Goal: Transaction & Acquisition: Purchase product/service

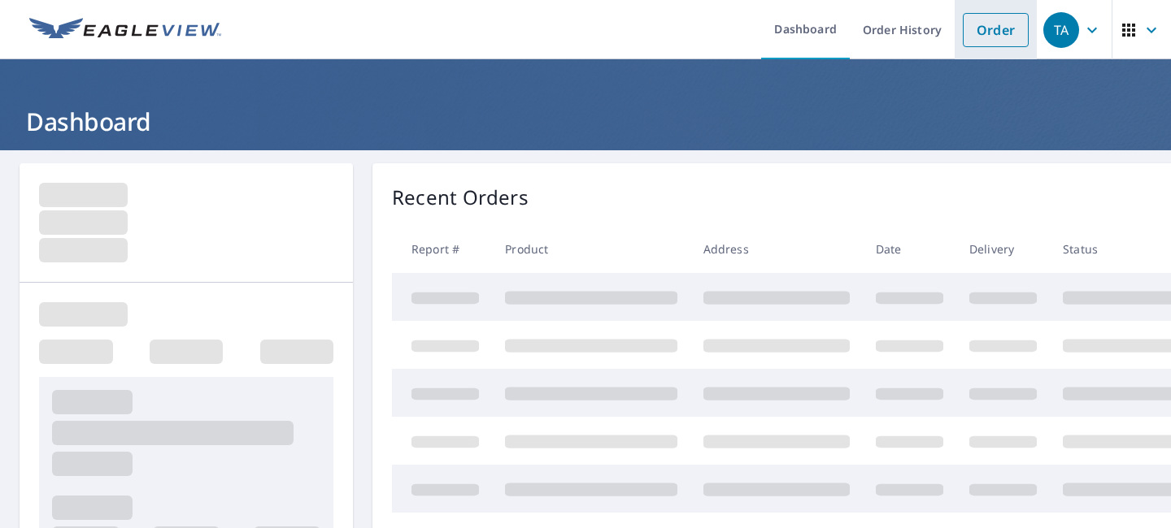
click at [991, 32] on link "Order" at bounding box center [995, 30] width 66 height 34
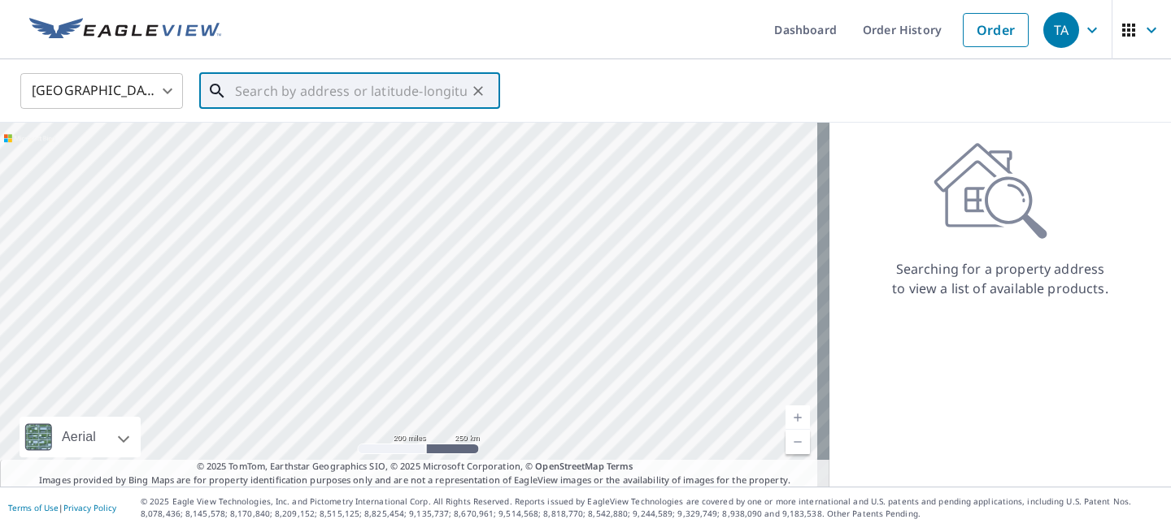
click at [384, 94] on input "text" at bounding box center [351, 91] width 232 height 46
paste input "[STREET_ADDRESS]"
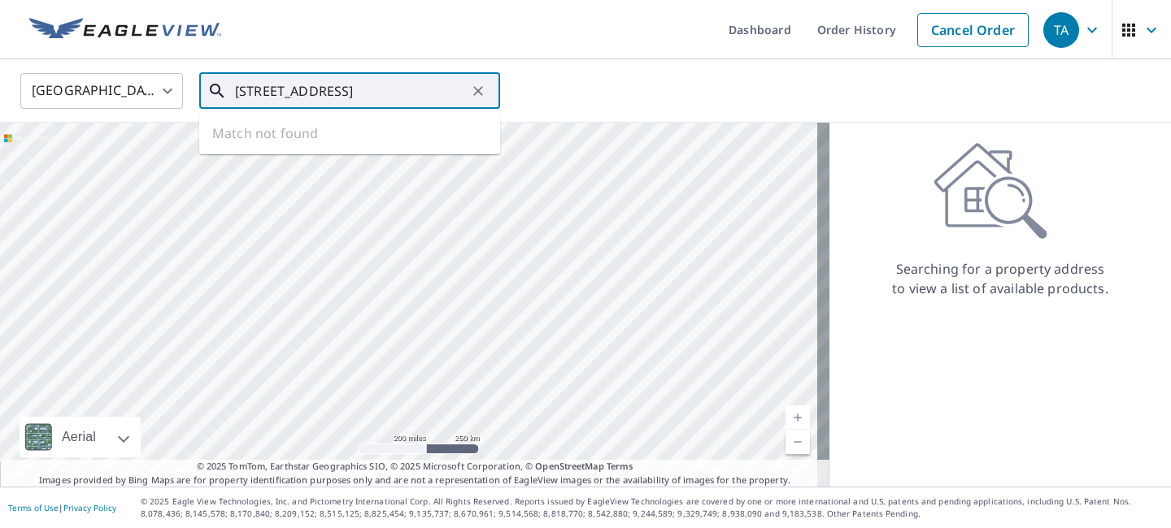
scroll to position [0, 48]
type input "[STREET_ADDRESS]"
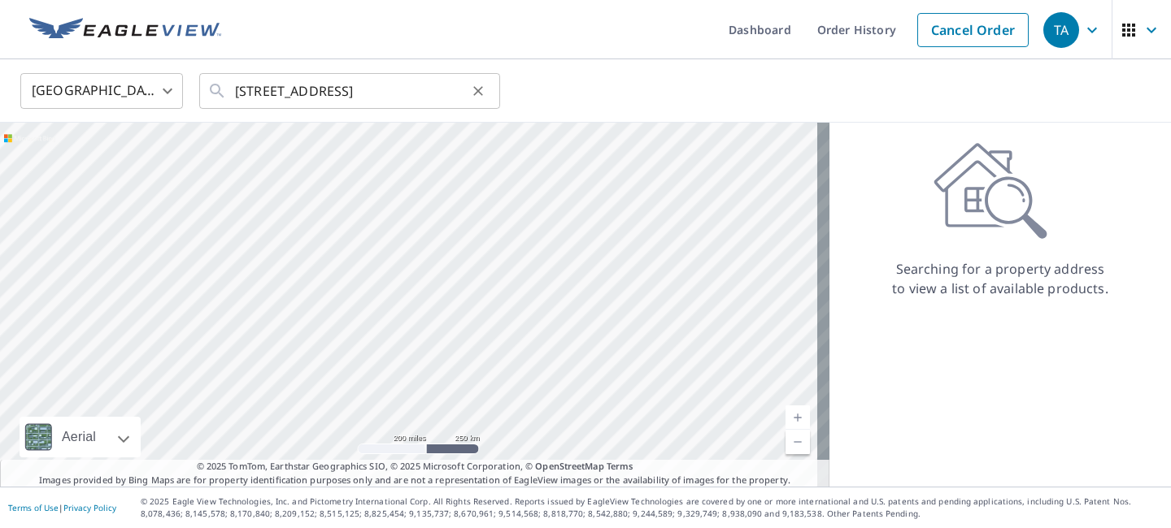
scroll to position [0, 0]
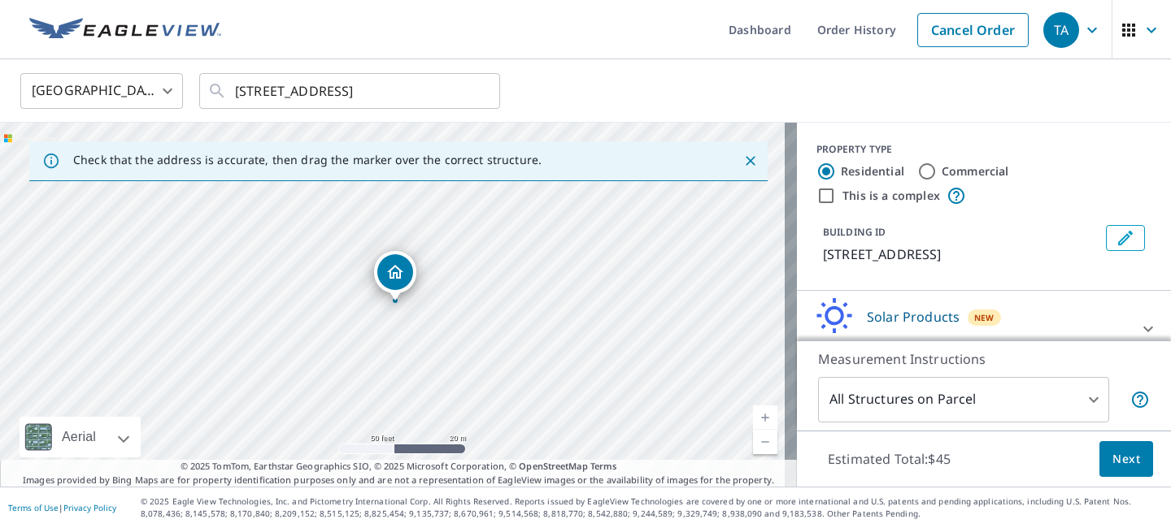
drag, startPoint x: 427, startPoint y: 310, endPoint x: 584, endPoint y: 243, distance: 171.2
click at [584, 243] on div "[STREET_ADDRESS]" at bounding box center [398, 305] width 797 height 364
click at [1138, 320] on icon at bounding box center [1148, 329] width 20 height 20
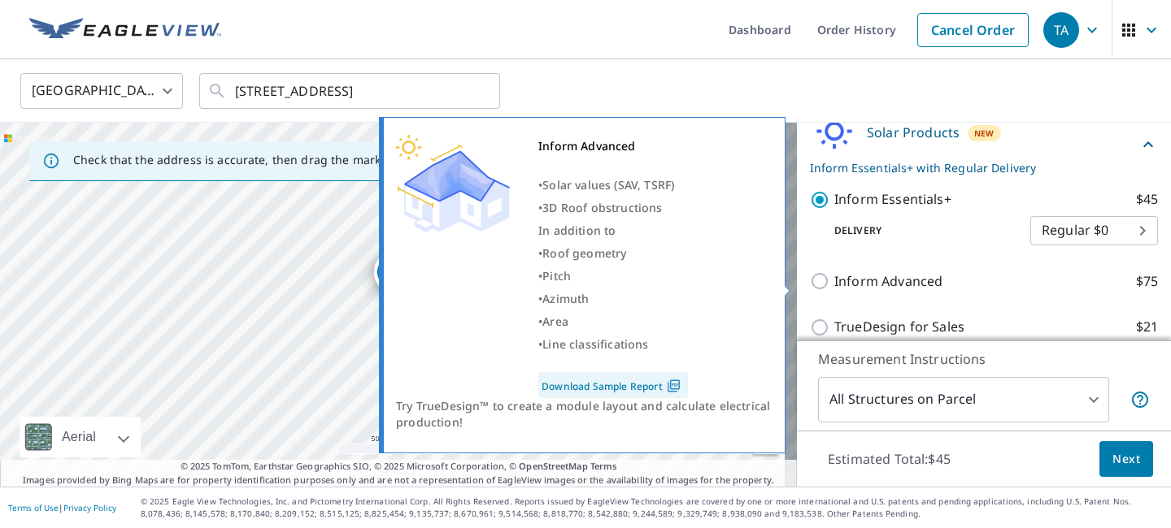
scroll to position [200, 0]
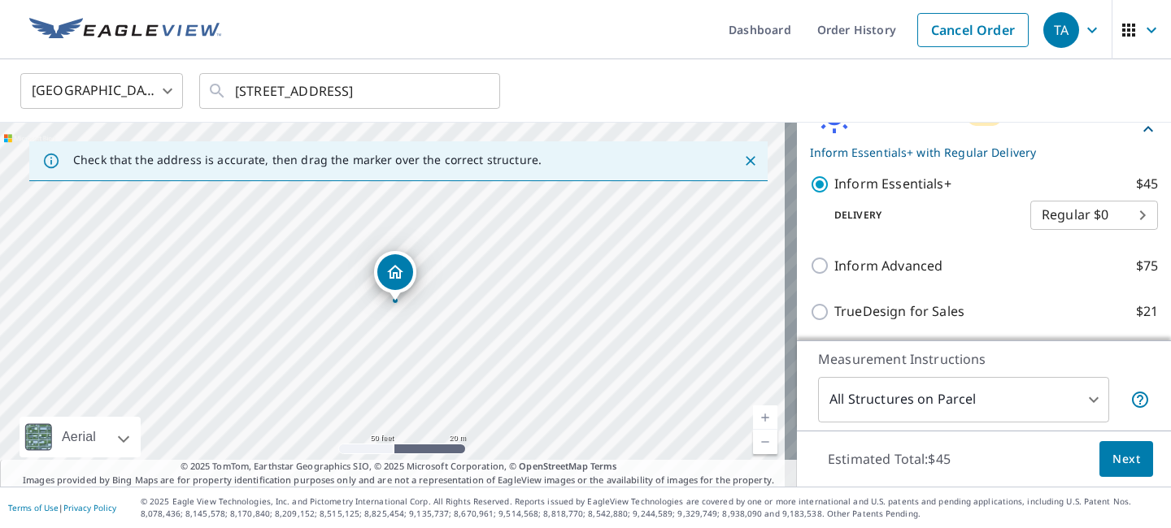
click at [1118, 458] on span "Next" at bounding box center [1126, 460] width 28 height 20
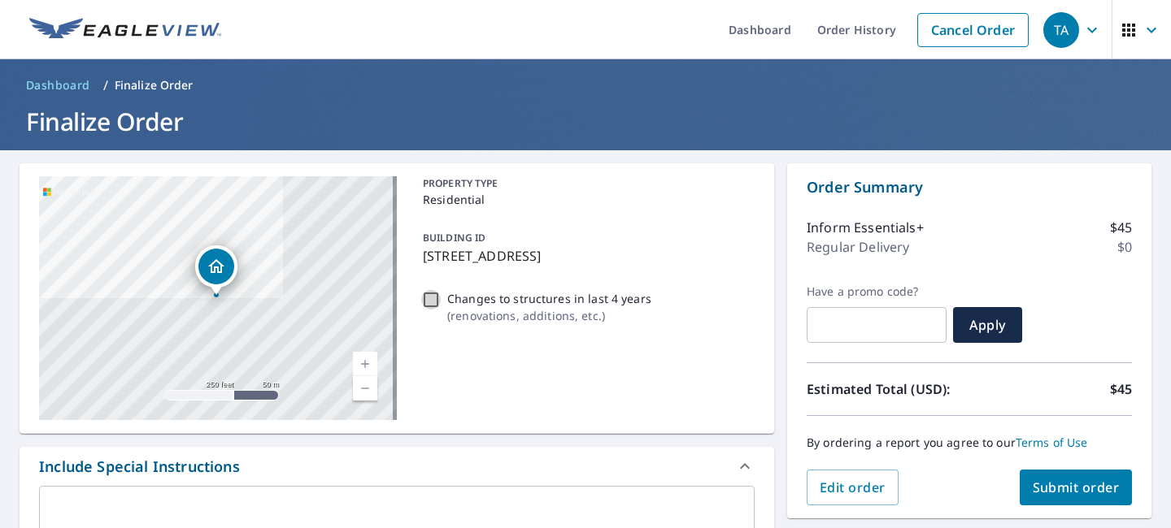
drag, startPoint x: 427, startPoint y: 298, endPoint x: 557, endPoint y: 354, distance: 141.6
click at [428, 298] on input "Changes to structures in last 4 years ( renovations, additions, etc. )" at bounding box center [431, 300] width 20 height 20
checkbox input "true"
click at [1032, 485] on span "Submit order" at bounding box center [1075, 488] width 87 height 18
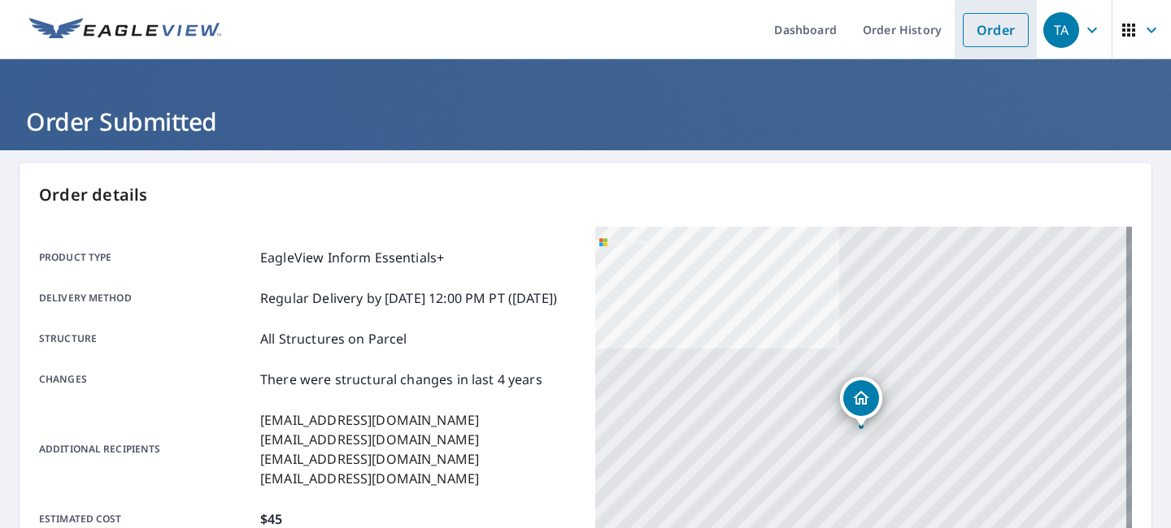
click at [997, 28] on link "Order" at bounding box center [995, 30] width 66 height 34
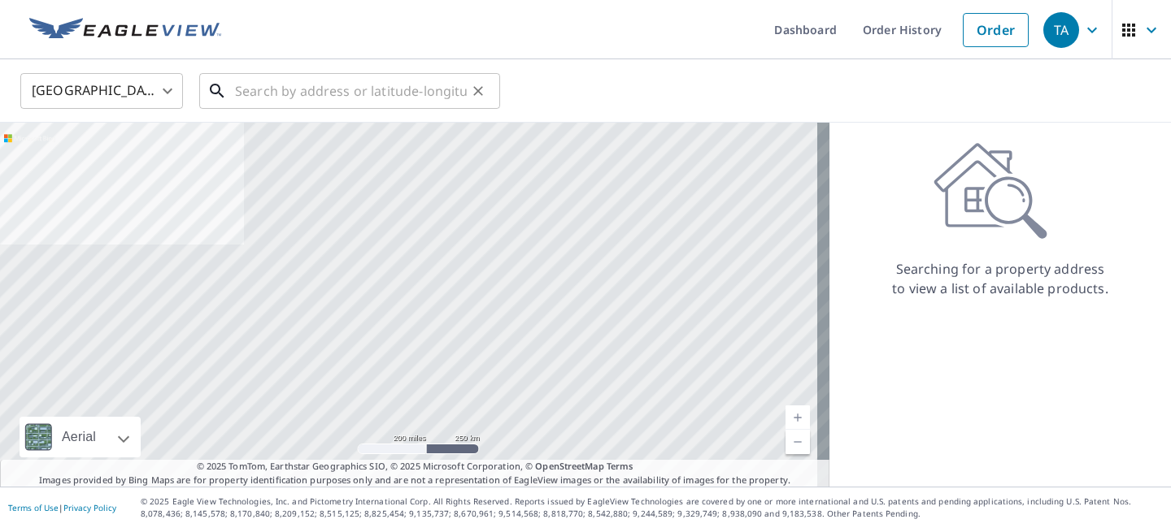
click at [442, 94] on input "text" at bounding box center [351, 91] width 232 height 46
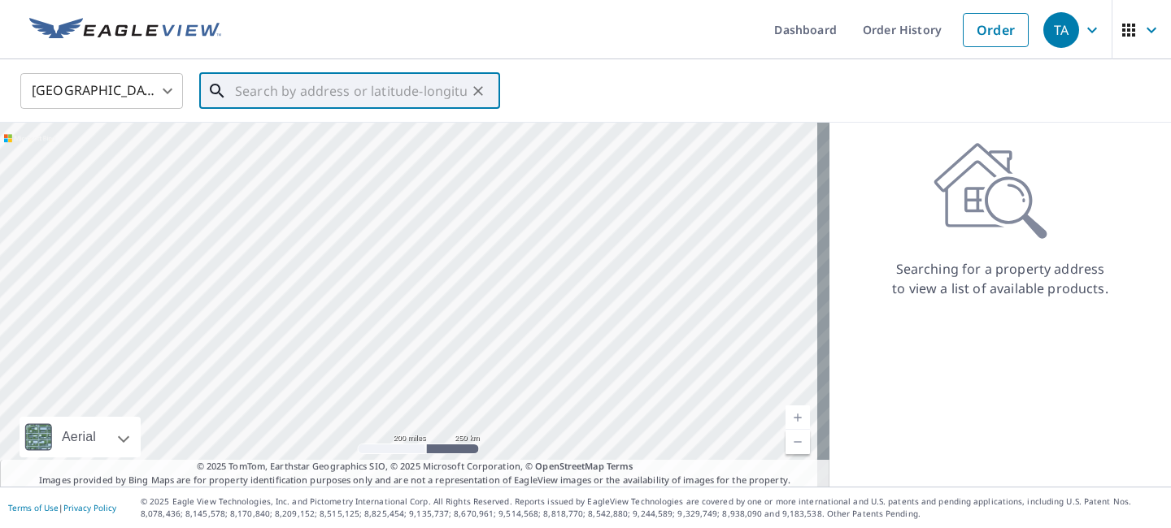
paste input "[STREET_ADDRESS]"
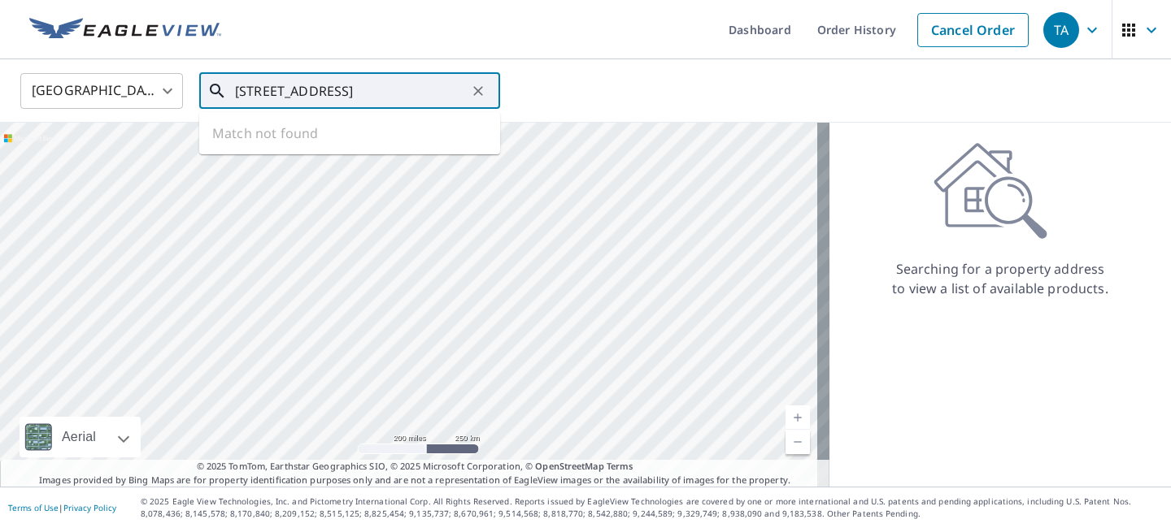
scroll to position [0, 16]
type input "[STREET_ADDRESS]"
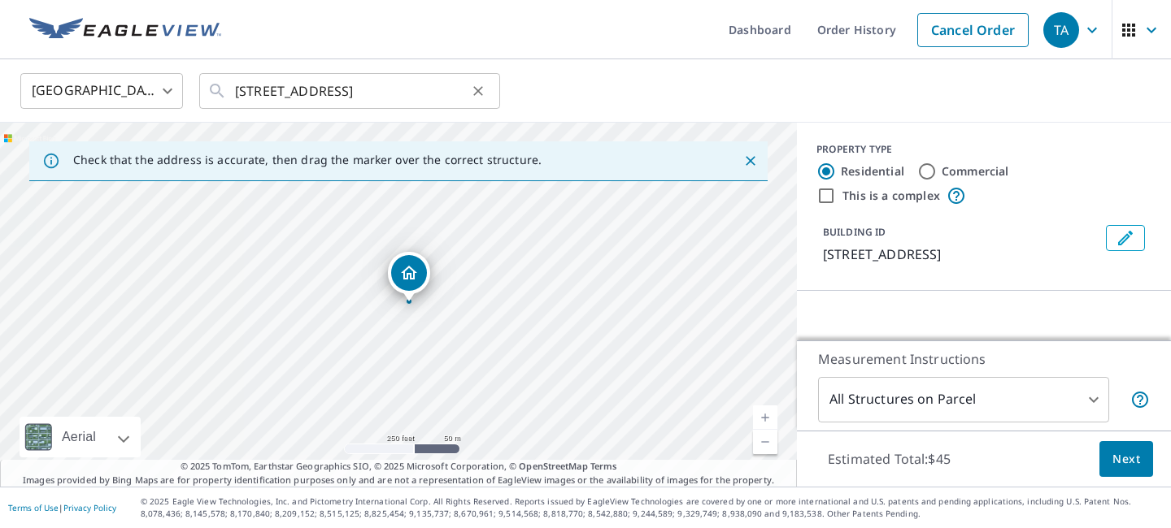
scroll to position [0, 0]
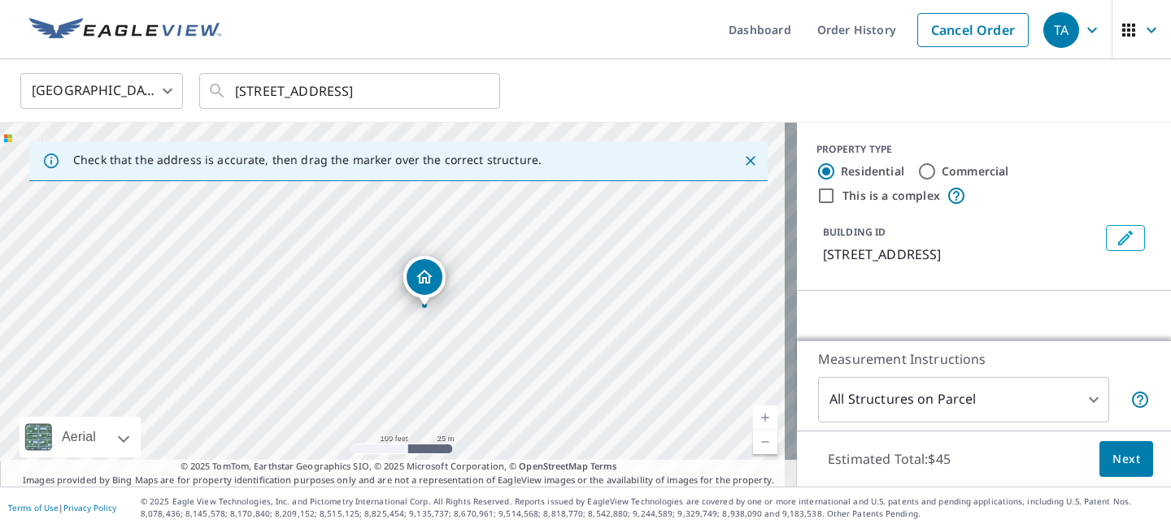
drag, startPoint x: 523, startPoint y: 280, endPoint x: 587, endPoint y: 334, distance: 84.2
click at [587, 334] on div "[STREET_ADDRESS]" at bounding box center [398, 305] width 797 height 364
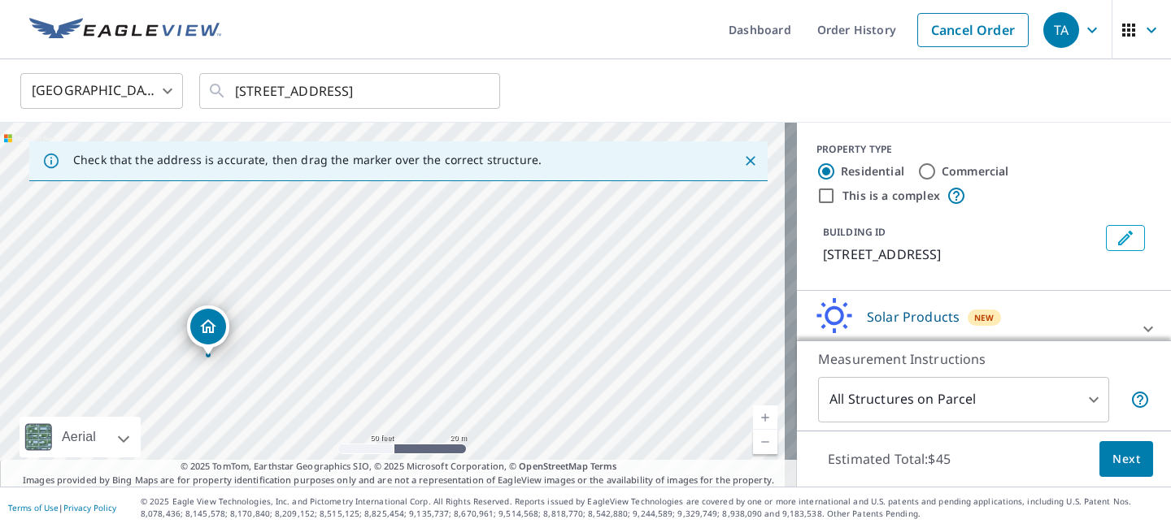
drag, startPoint x: 683, startPoint y: 310, endPoint x: 523, endPoint y: 369, distance: 170.8
click at [523, 369] on div "[STREET_ADDRESS]" at bounding box center [398, 305] width 797 height 364
drag, startPoint x: 531, startPoint y: 263, endPoint x: 477, endPoint y: 398, distance: 146.0
click at [477, 398] on div "[STREET_ADDRESS]" at bounding box center [398, 305] width 797 height 364
drag, startPoint x: 577, startPoint y: 252, endPoint x: 593, endPoint y: 357, distance: 106.0
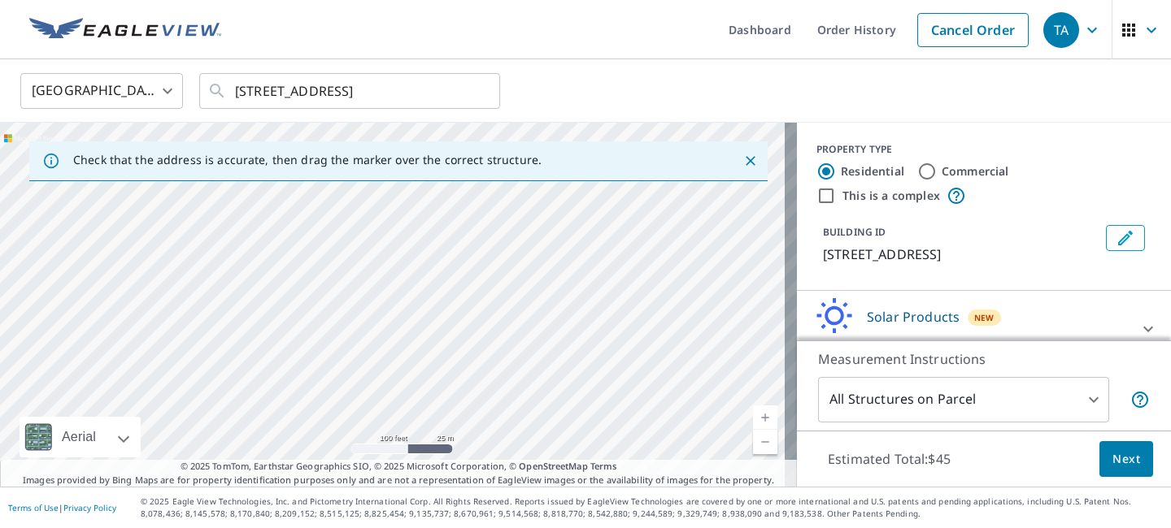
click at [593, 357] on div "[STREET_ADDRESS]" at bounding box center [398, 305] width 797 height 364
drag, startPoint x: 667, startPoint y: 391, endPoint x: 591, endPoint y: 283, distance: 132.4
click at [594, 284] on div "[STREET_ADDRESS]" at bounding box center [398, 305] width 797 height 364
drag, startPoint x: 546, startPoint y: 311, endPoint x: 669, endPoint y: 305, distance: 122.9
click at [668, 306] on div "[STREET_ADDRESS]" at bounding box center [398, 305] width 797 height 364
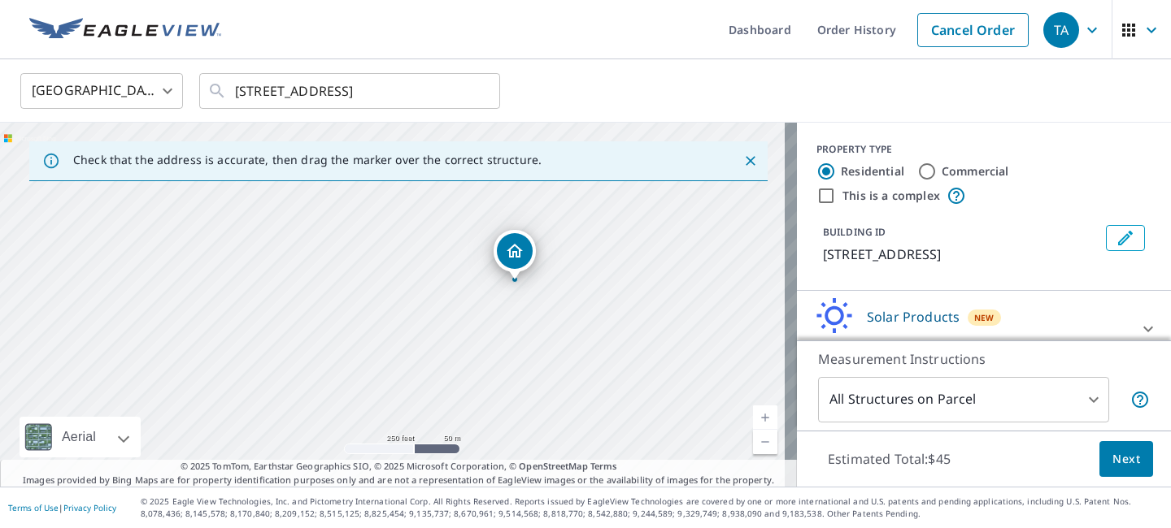
drag, startPoint x: 580, startPoint y: 314, endPoint x: 623, endPoint y: 307, distance: 44.4
click at [623, 307] on div "[STREET_ADDRESS]" at bounding box center [398, 305] width 797 height 364
drag, startPoint x: 536, startPoint y: 271, endPoint x: 618, endPoint y: 295, distance: 84.9
click at [618, 295] on div "[STREET_ADDRESS]" at bounding box center [398, 305] width 797 height 364
drag, startPoint x: 590, startPoint y: 293, endPoint x: 610, endPoint y: 400, distance: 109.2
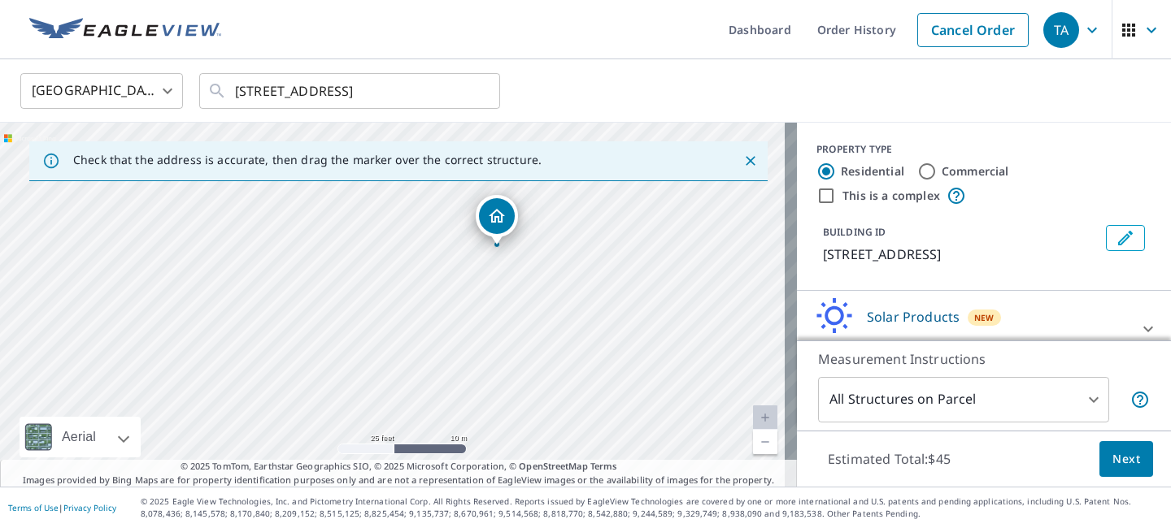
click at [610, 399] on div "[STREET_ADDRESS]" at bounding box center [398, 305] width 797 height 364
drag, startPoint x: 558, startPoint y: 264, endPoint x: 597, endPoint y: 345, distance: 89.4
click at [597, 345] on div "[STREET_ADDRESS]" at bounding box center [398, 305] width 797 height 364
drag, startPoint x: 1127, startPoint y: 327, endPoint x: 1082, endPoint y: 311, distance: 48.3
click at [1138, 327] on icon at bounding box center [1148, 329] width 20 height 20
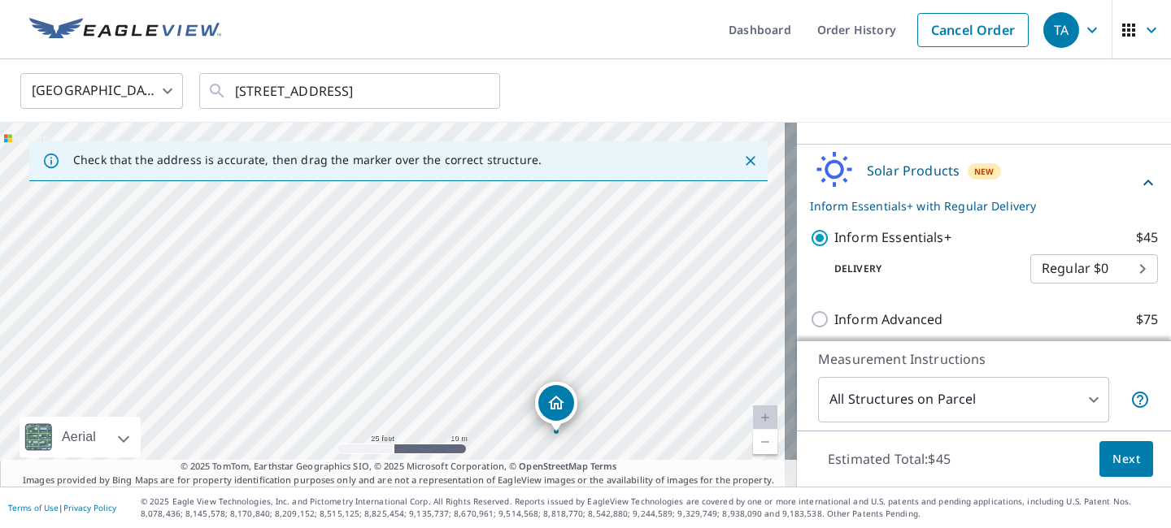
scroll to position [250, 0]
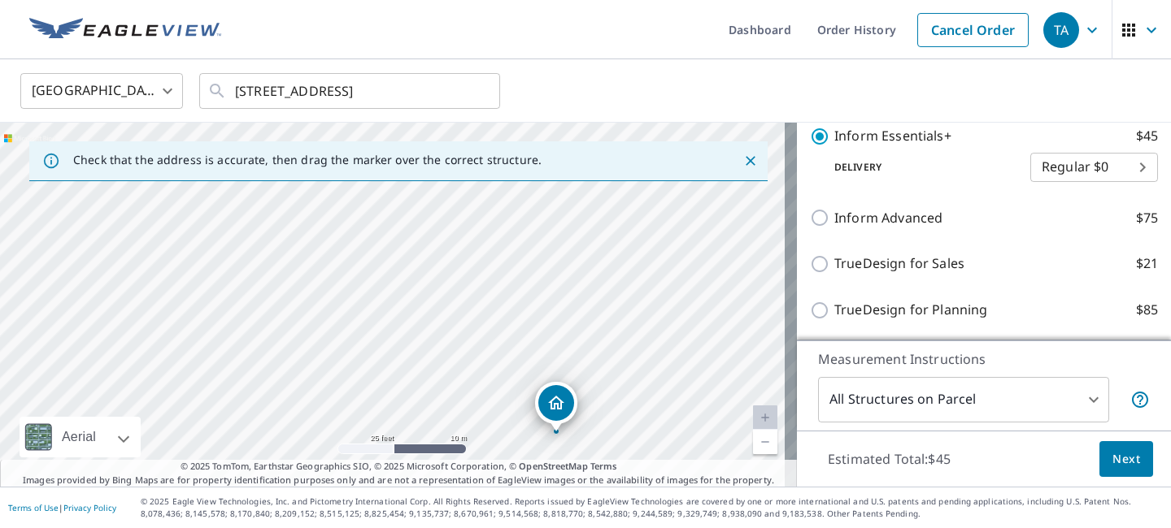
click at [1117, 457] on span "Next" at bounding box center [1126, 460] width 28 height 20
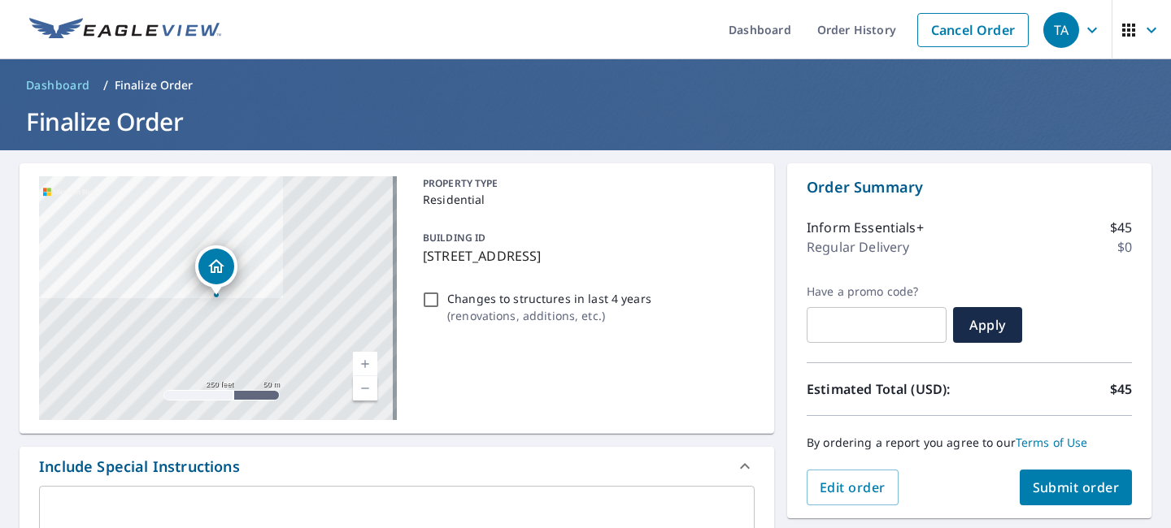
click at [429, 301] on input "Changes to structures in last 4 years ( renovations, additions, etc. )" at bounding box center [431, 300] width 20 height 20
checkbox input "true"
click at [1050, 480] on span "Submit order" at bounding box center [1075, 488] width 87 height 18
